Goal: Task Accomplishment & Management: Manage account settings

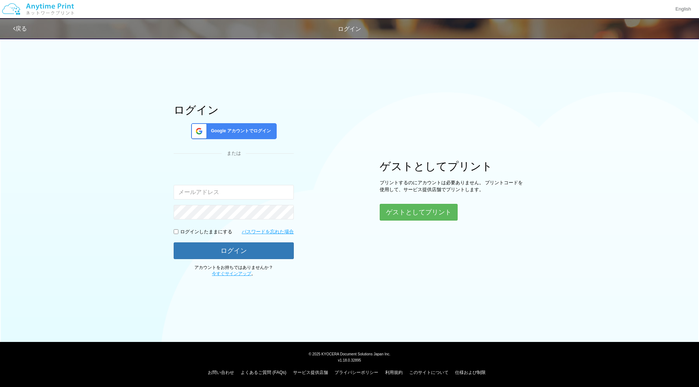
click at [250, 127] on div "Google アカウントでログイン" at bounding box center [233, 131] width 85 height 16
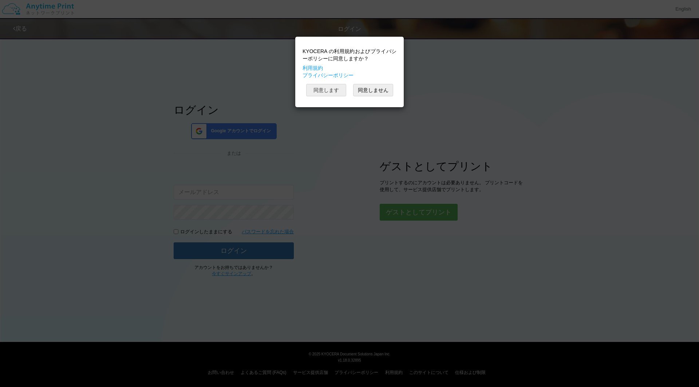
click at [329, 88] on button "同意します" at bounding box center [326, 90] width 40 height 12
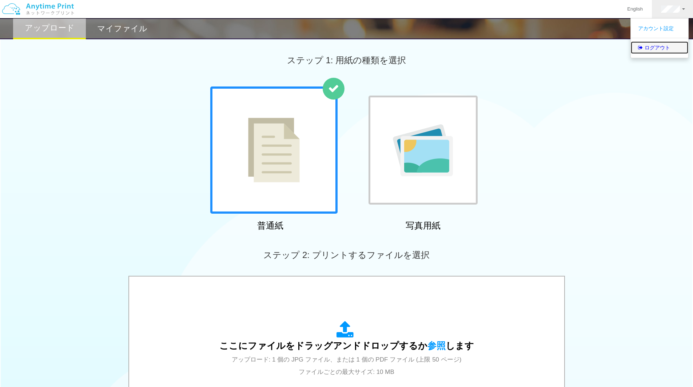
click at [660, 43] on link "ログアウト" at bounding box center [659, 47] width 57 height 12
